Goal: Transaction & Acquisition: Purchase product/service

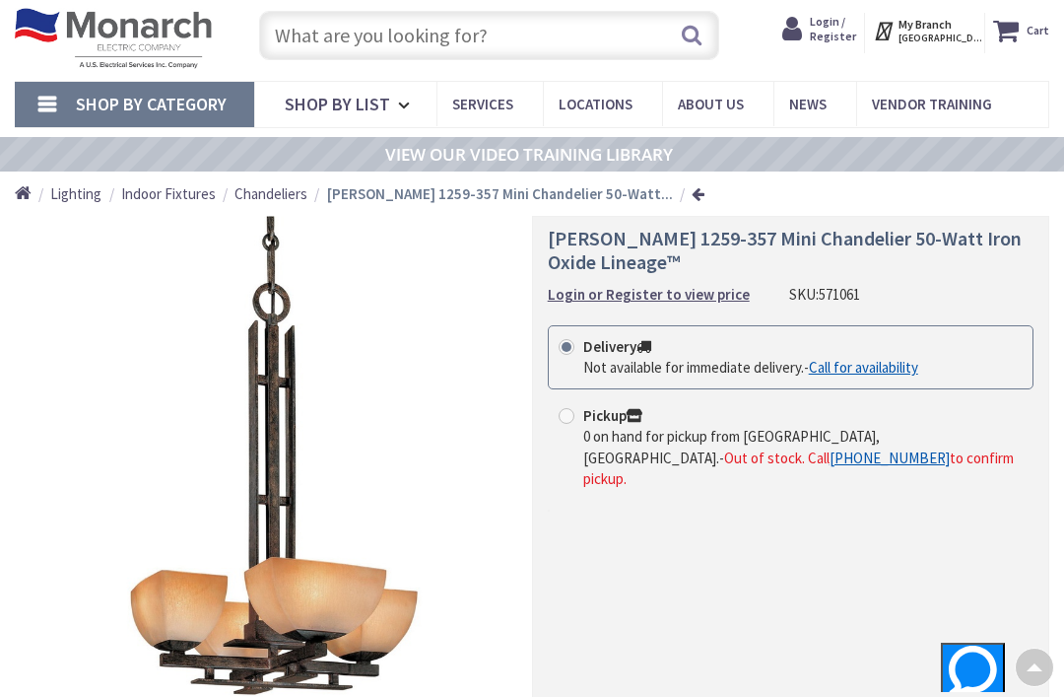
click at [873, 370] on link "Call for availability" at bounding box center [863, 367] width 109 height 21
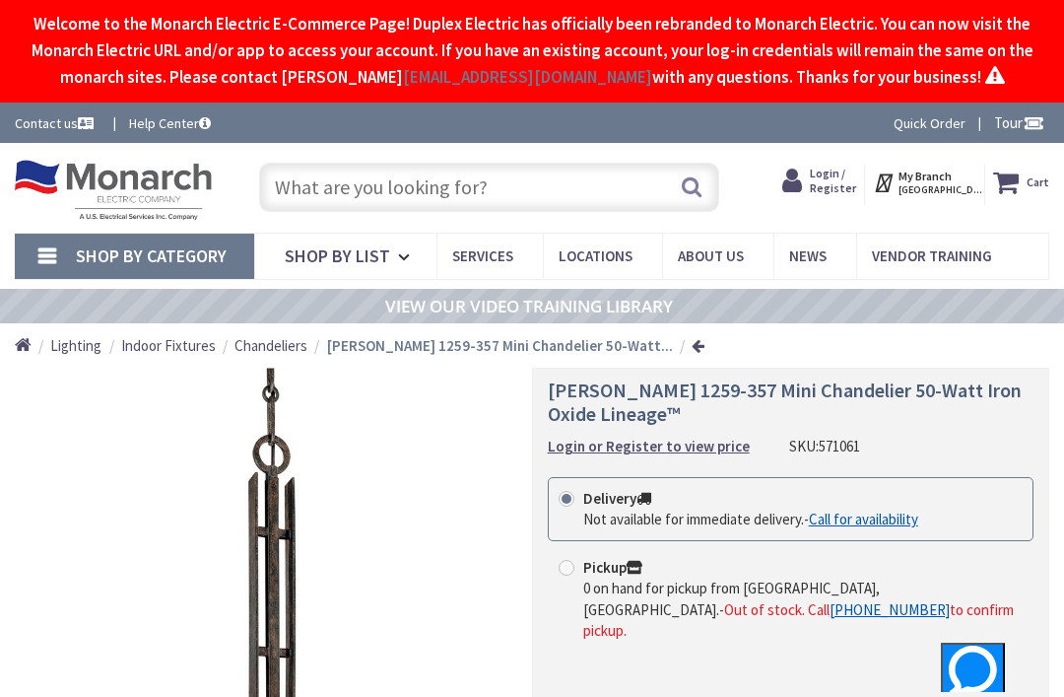
click at [829, 178] on span "Login / Register" at bounding box center [833, 180] width 46 height 29
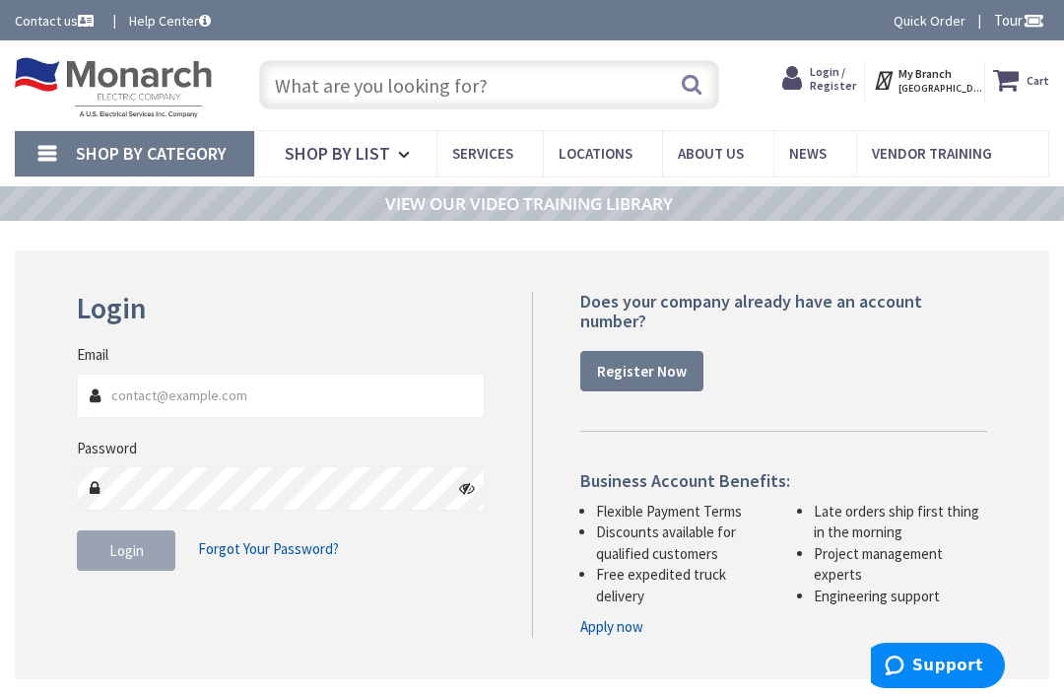
click at [352, 409] on input "Email" at bounding box center [281, 396] width 408 height 44
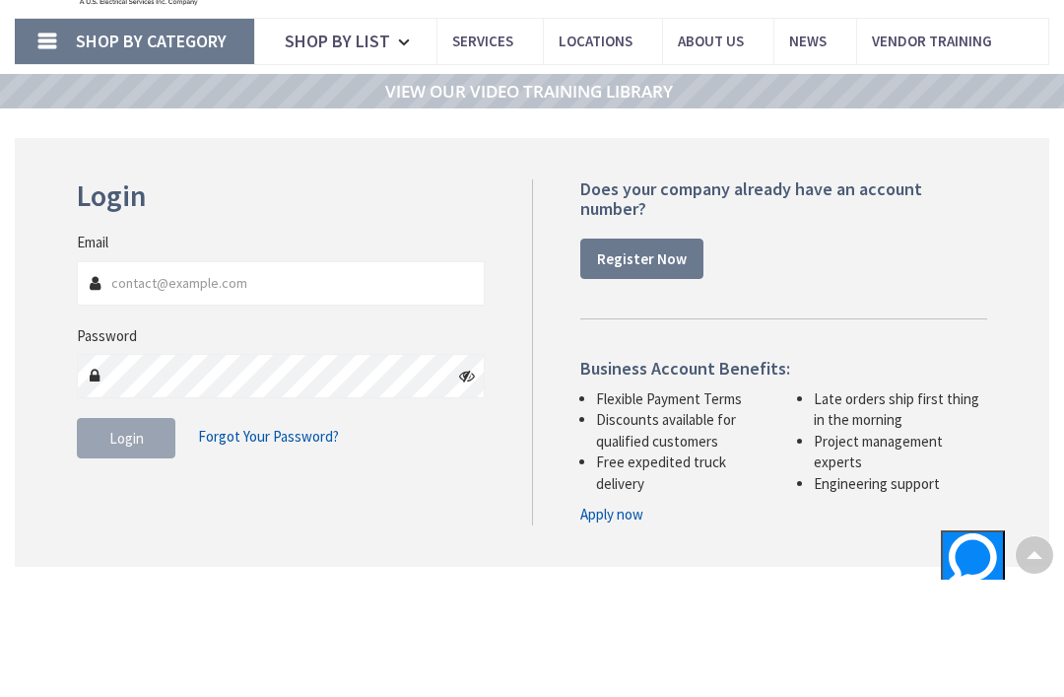
click at [669, 362] on strong "Register Now" at bounding box center [642, 371] width 90 height 19
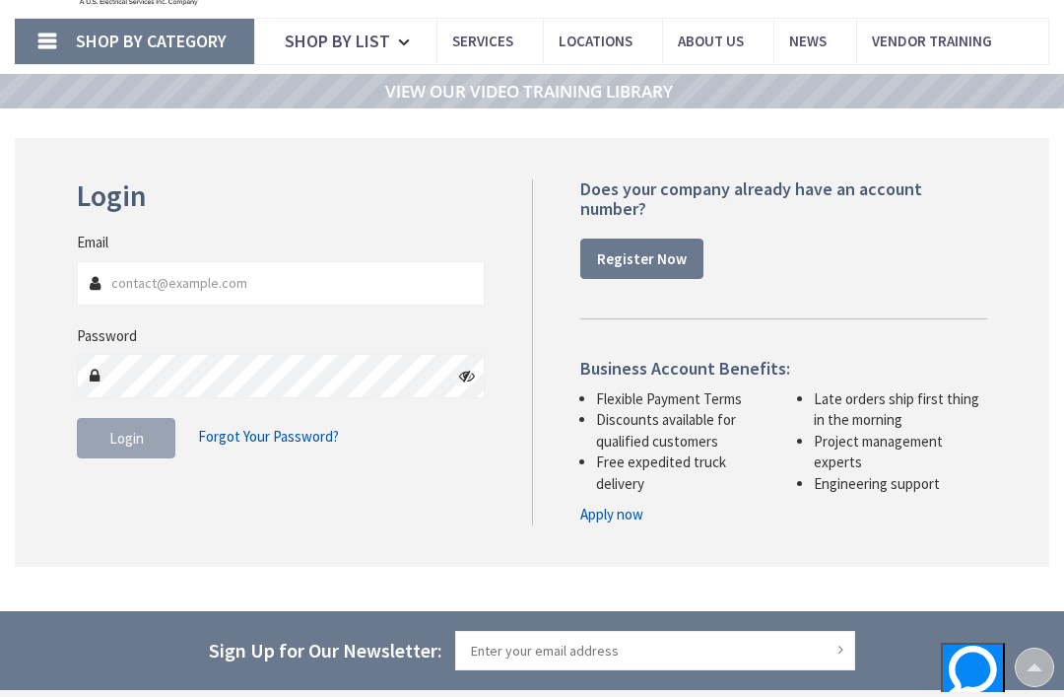
click at [661, 268] on link "Register Now" at bounding box center [641, 258] width 123 height 41
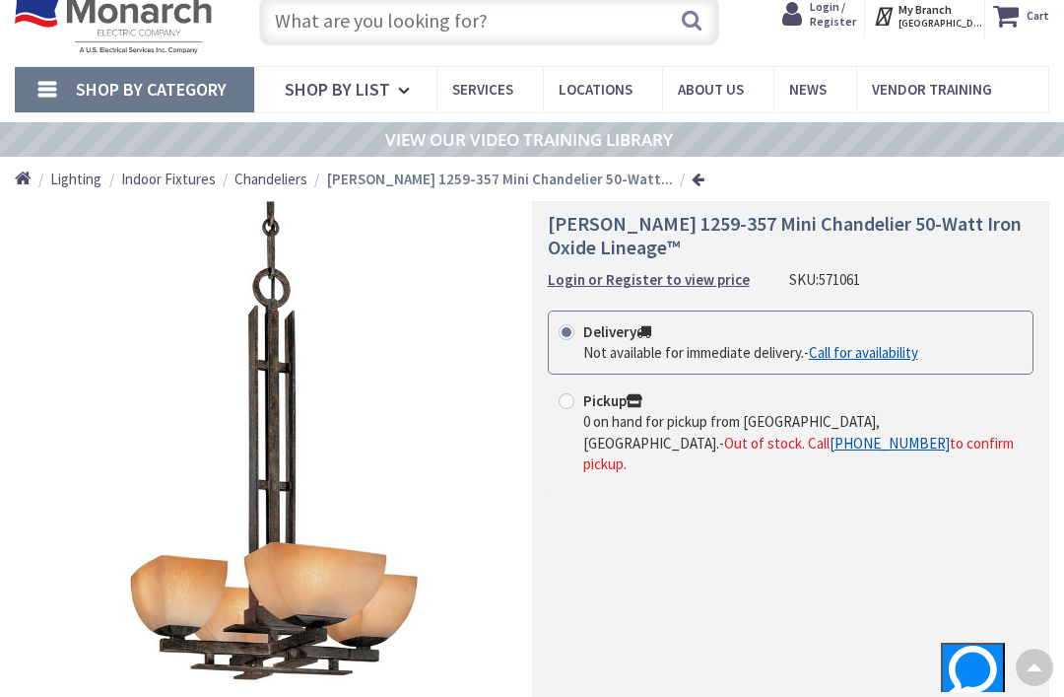
scroll to position [166, 0]
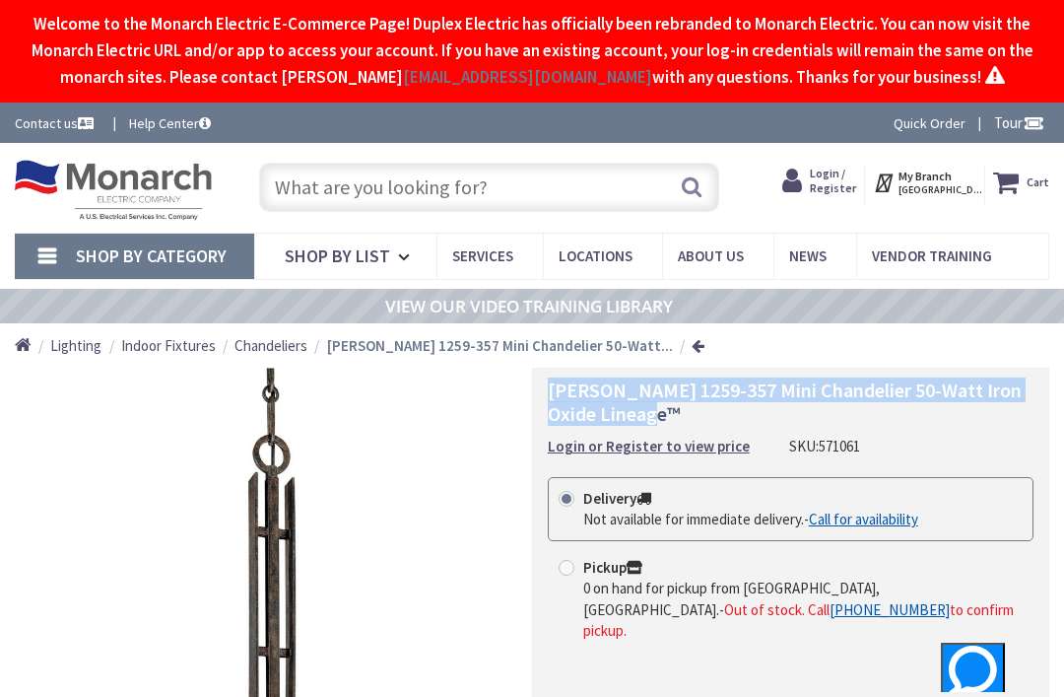
click at [578, 469] on div "Minka Lavery 1259-357 Mini Chandelier 50-Watt Iron Oxide Lineage™ Login or Regi…" at bounding box center [790, 642] width 517 height 548
click at [642, 452] on strong "Login or Register to view price" at bounding box center [649, 446] width 202 height 19
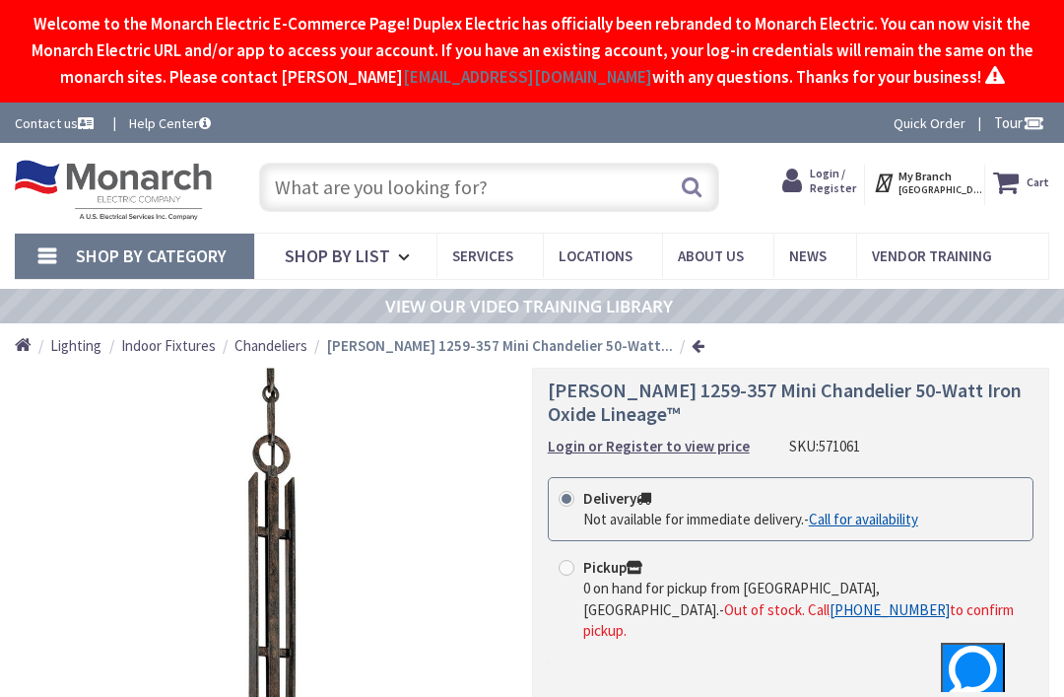
click at [598, 426] on div "Minka Lavery 1259-357 Mini Chandelier 50-Watt Iron Oxide Lineage™ Login or Regi…" at bounding box center [791, 417] width 486 height 78
